Goal: Task Accomplishment & Management: Complete application form

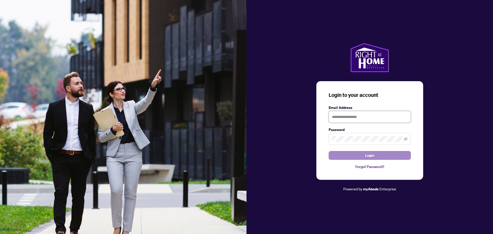
type input "**********"
click at [347, 157] on button "Login" at bounding box center [370, 155] width 82 height 9
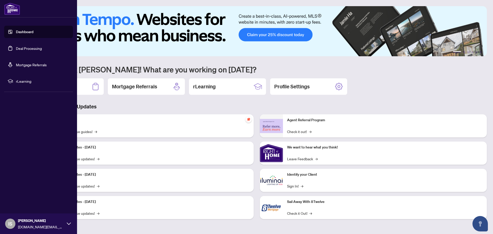
click at [18, 31] on link "Dashboard" at bounding box center [24, 32] width 17 height 5
click at [23, 46] on link "Deal Processing" at bounding box center [29, 48] width 26 height 5
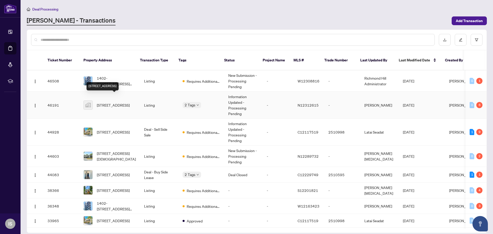
click at [112, 102] on span "[STREET_ADDRESS]" at bounding box center [113, 105] width 33 height 6
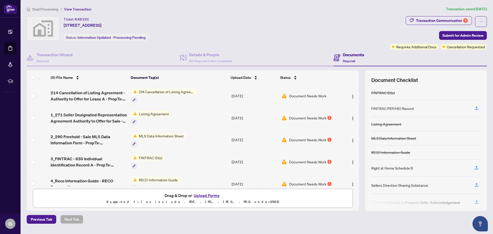
click at [161, 91] on span "214 Cancellation of Listing Agreement - Authority to Offer for Lease" at bounding box center [167, 92] width 61 height 6
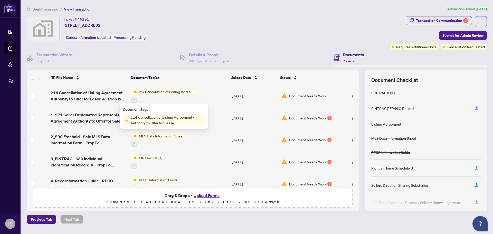
click at [187, 91] on span "214 Cancellation of Listing Agreement - Authority to Offer for Lease" at bounding box center [167, 92] width 61 height 6
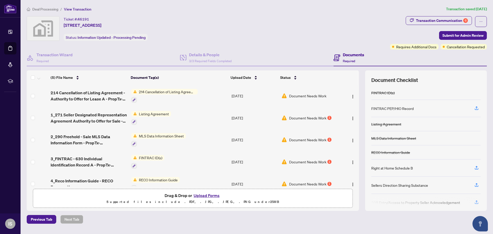
click at [207, 91] on td "214 Cancellation of Listing Agreement - Authority to Offer for Lease" at bounding box center [179, 96] width 100 height 22
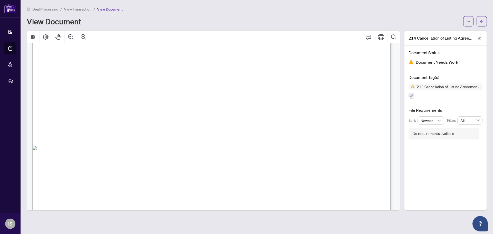
scroll to position [308, 0]
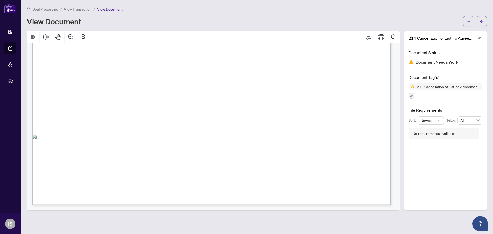
click at [459, 89] on div "214 Cancellation of Listing Agreement - Authority to Offer for Lease" at bounding box center [446, 91] width 74 height 15
click at [459, 89] on span "214 Cancellation of Listing Agreement - Authority to Offer for Lease" at bounding box center [446, 87] width 74 height 6
click at [438, 64] on span "Document Needs Work" at bounding box center [437, 62] width 43 height 7
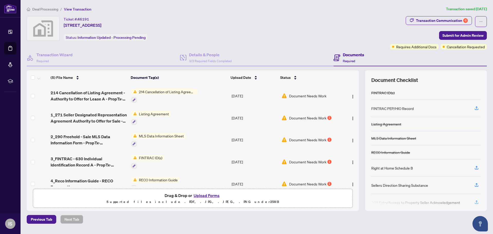
click at [175, 115] on td "Listing Agreement" at bounding box center [179, 118] width 100 height 22
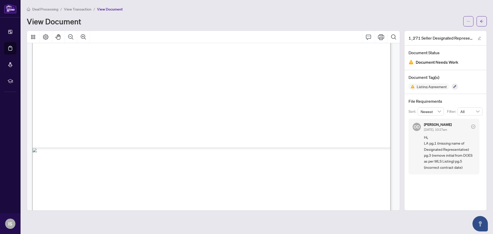
scroll to position [2213, 0]
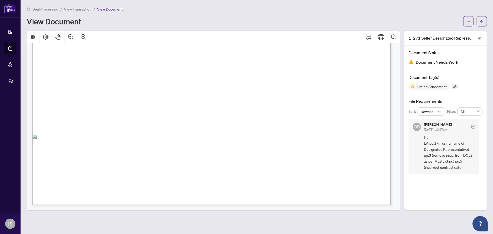
click at [80, 8] on span "View Transaction" at bounding box center [77, 9] width 27 height 5
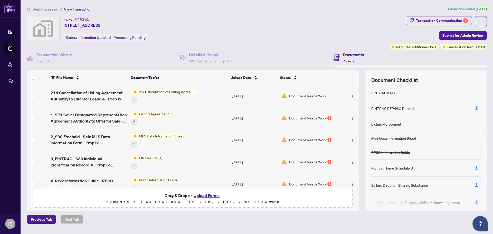
click at [153, 136] on span "MLS Data Information Sheet" at bounding box center [161, 136] width 49 height 6
click at [218, 140] on td "MLS Data Information Sheet" at bounding box center [179, 140] width 100 height 22
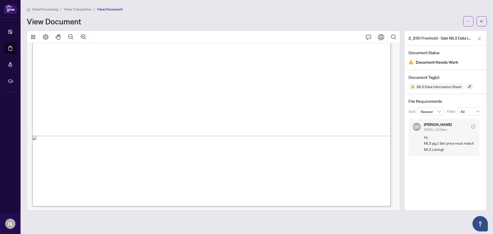
scroll to position [308, 0]
click at [79, 10] on span "View Transaction" at bounding box center [77, 9] width 27 height 5
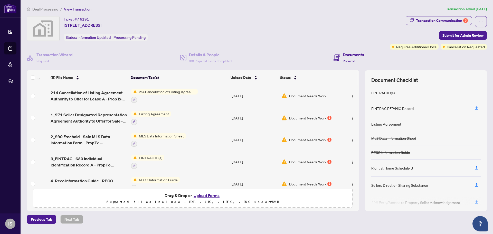
click at [173, 160] on td "FINTRAC ID(s)" at bounding box center [179, 162] width 100 height 22
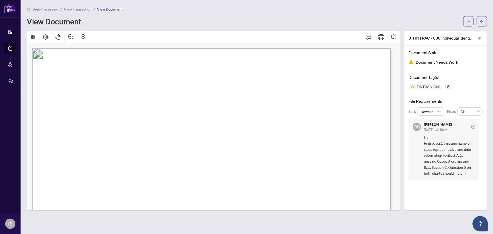
click at [81, 7] on span "View Transaction" at bounding box center [77, 9] width 27 height 5
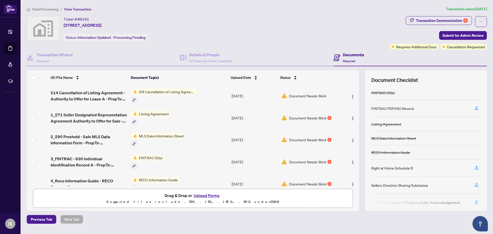
click at [153, 177] on span "RECO Information Guide" at bounding box center [158, 180] width 43 height 6
click at [115, 179] on span "4_Reco Information Guide - RECO Forms.pdf" at bounding box center [89, 184] width 76 height 12
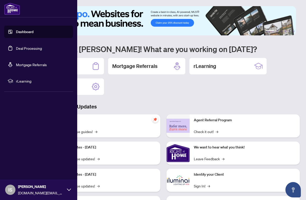
click at [35, 47] on link "Deal Processing" at bounding box center [29, 48] width 26 height 5
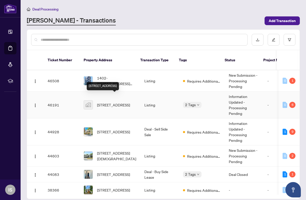
click at [122, 102] on span "[STREET_ADDRESS]" at bounding box center [113, 105] width 33 height 6
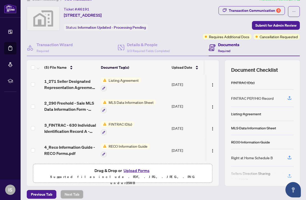
scroll to position [15, 0]
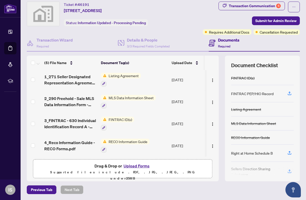
click at [139, 166] on button "Upload Forms" at bounding box center [136, 166] width 29 height 7
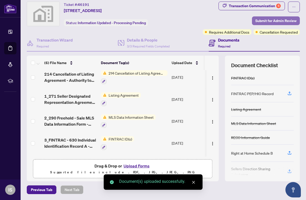
click at [264, 20] on span "Submit for Admin Review" at bounding box center [275, 21] width 41 height 8
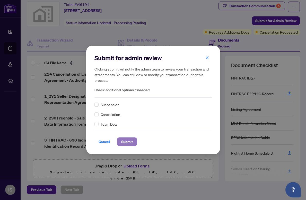
click at [121, 143] on span "Submit" at bounding box center [127, 142] width 12 height 8
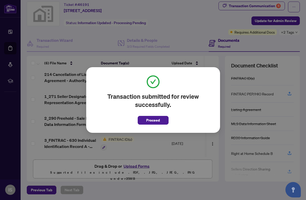
click at [149, 121] on span "Proceed" at bounding box center [153, 120] width 14 height 8
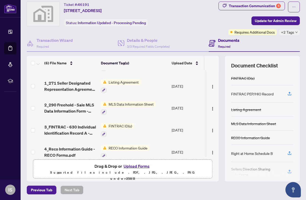
scroll to position [45, 0]
